Goal: Answer question/provide support

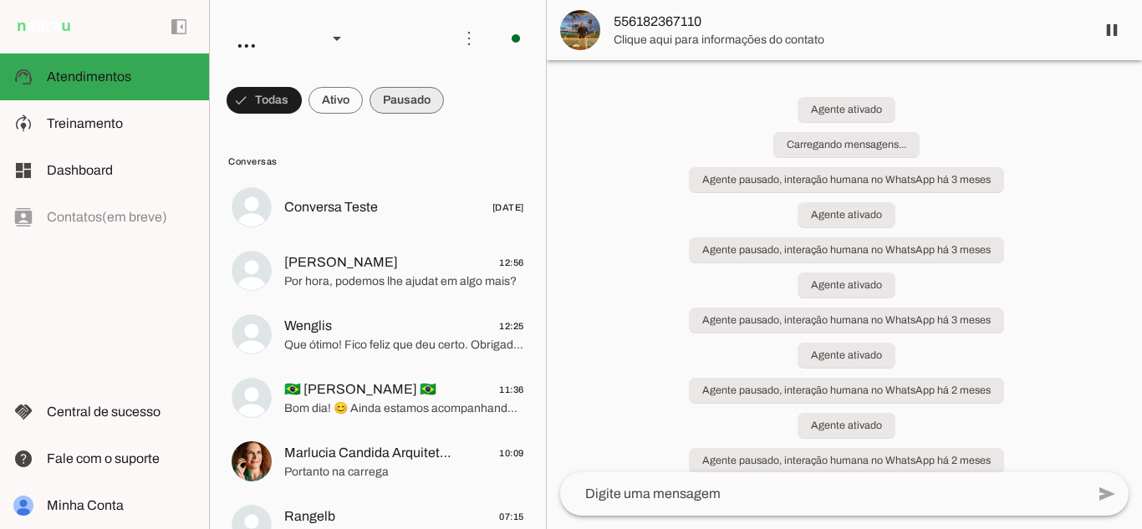
click at [397, 99] on span at bounding box center [407, 100] width 74 height 40
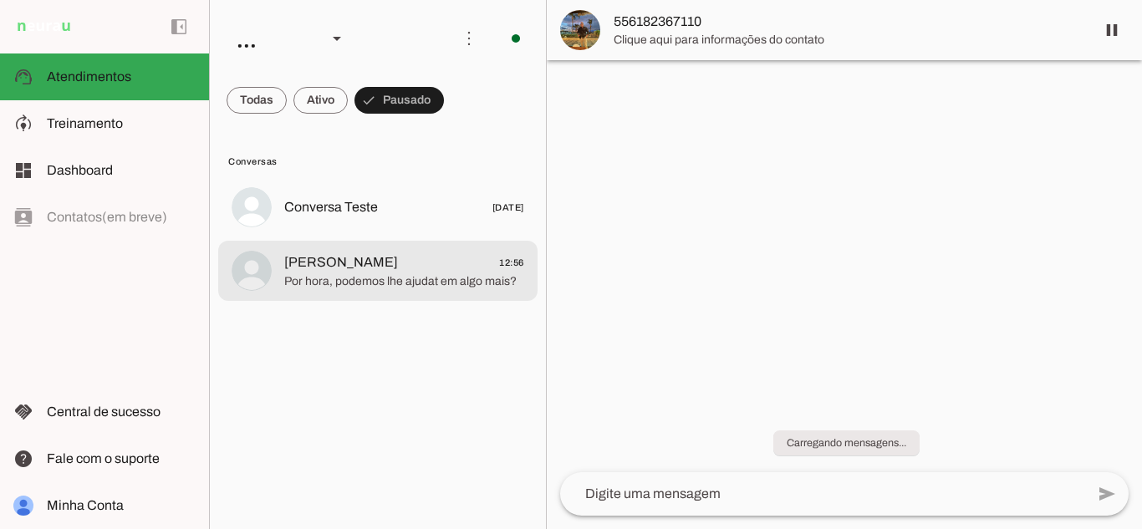
click at [453, 278] on span "Por hora, podemos lhe ajudat em algo mais?" at bounding box center [404, 281] width 240 height 17
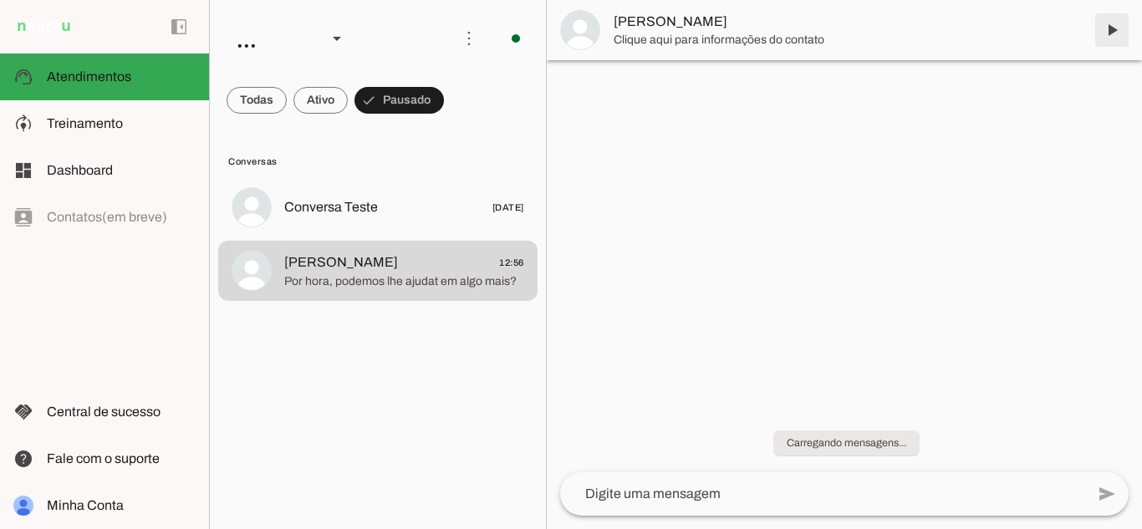
click at [1106, 27] on span at bounding box center [1112, 30] width 40 height 40
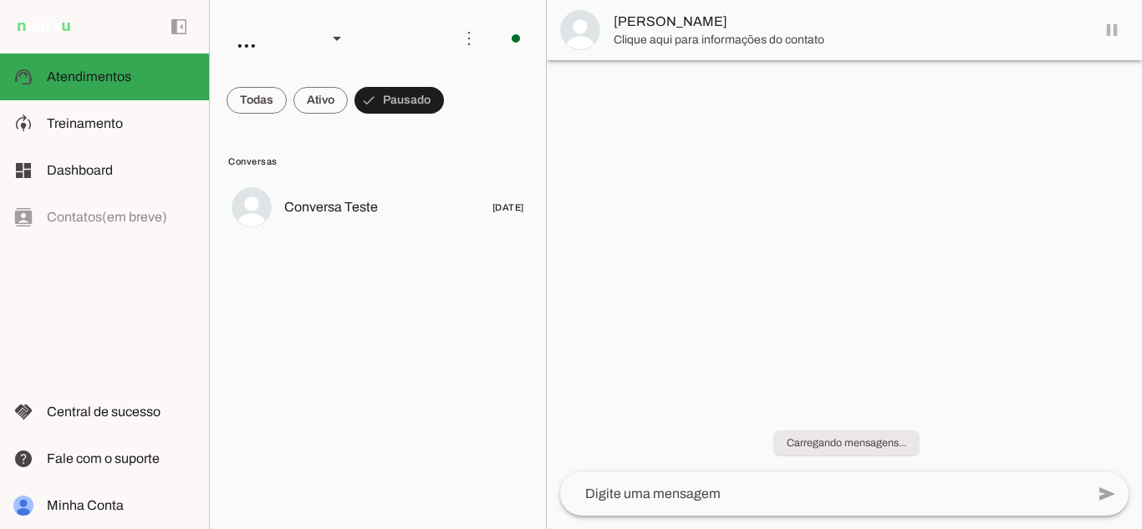
click at [261, 99] on span at bounding box center [257, 100] width 60 height 40
